Goal: Find specific page/section: Find specific page/section

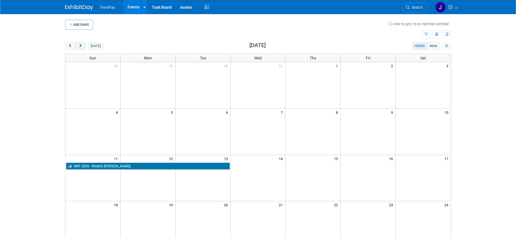
click at [82, 46] on span "next" at bounding box center [80, 46] width 4 height 4
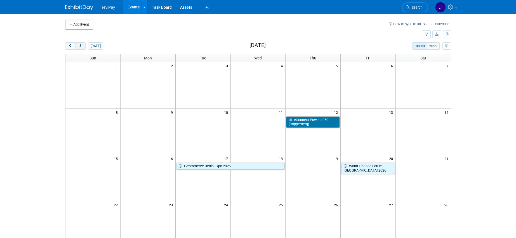
click at [82, 47] on span "next" at bounding box center [80, 46] width 4 height 4
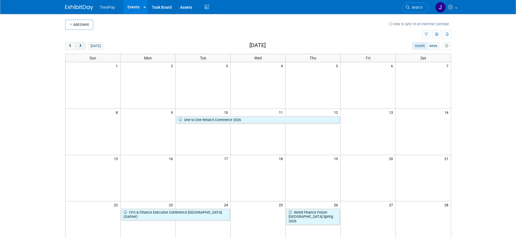
click at [82, 47] on span "next" at bounding box center [80, 46] width 4 height 4
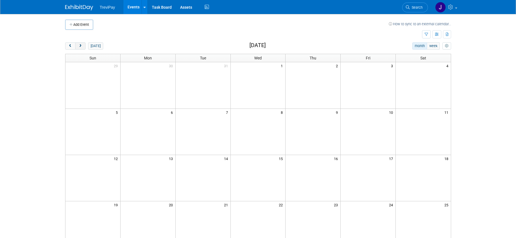
click at [82, 47] on span "next" at bounding box center [80, 46] width 4 height 4
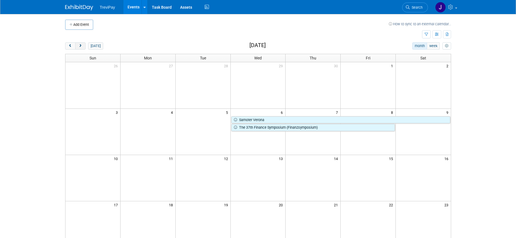
click at [82, 47] on span "next" at bounding box center [80, 46] width 4 height 4
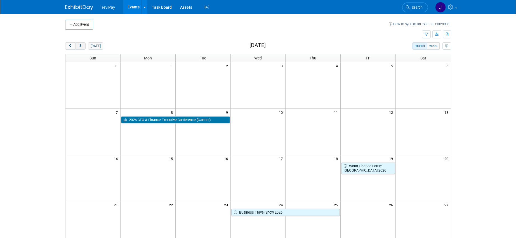
click at [79, 46] on span "next" at bounding box center [80, 46] width 4 height 4
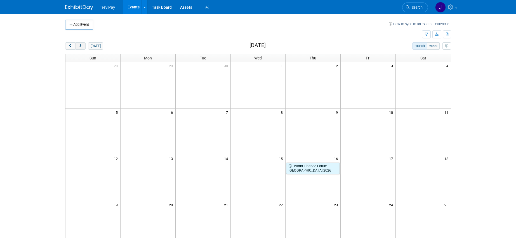
click at [79, 46] on span "next" at bounding box center [80, 46] width 4 height 4
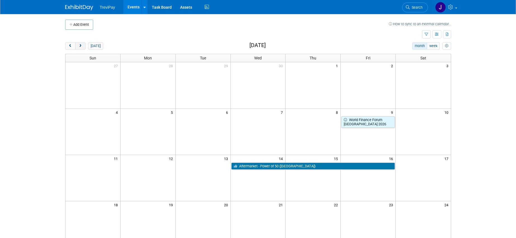
click at [79, 46] on span "next" at bounding box center [80, 46] width 4 height 4
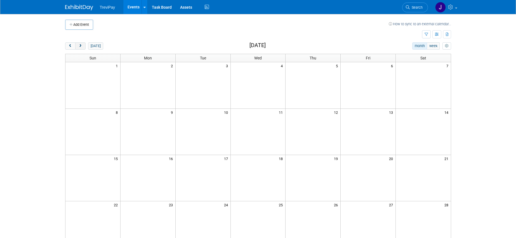
click at [79, 46] on span "next" at bounding box center [80, 46] width 4 height 4
click at [99, 45] on button "today" at bounding box center [95, 45] width 15 height 7
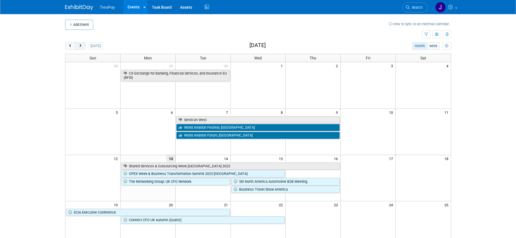
click at [79, 45] on span "next" at bounding box center [80, 46] width 4 height 4
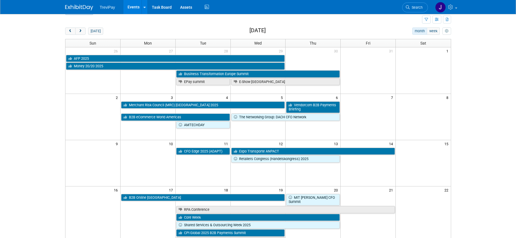
scroll to position [15, 0]
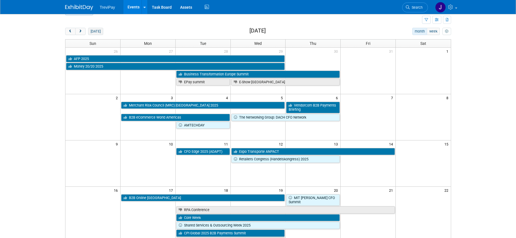
click at [93, 32] on button "today" at bounding box center [95, 31] width 15 height 7
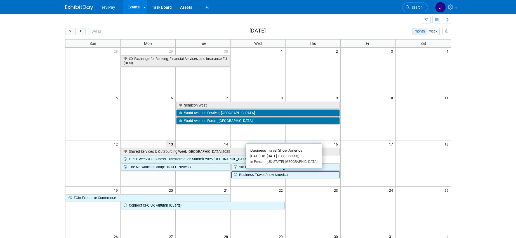
click at [252, 174] on link "Business Travel Show America" at bounding box center [285, 174] width 109 height 7
